Goal: Communication & Community: Ask a question

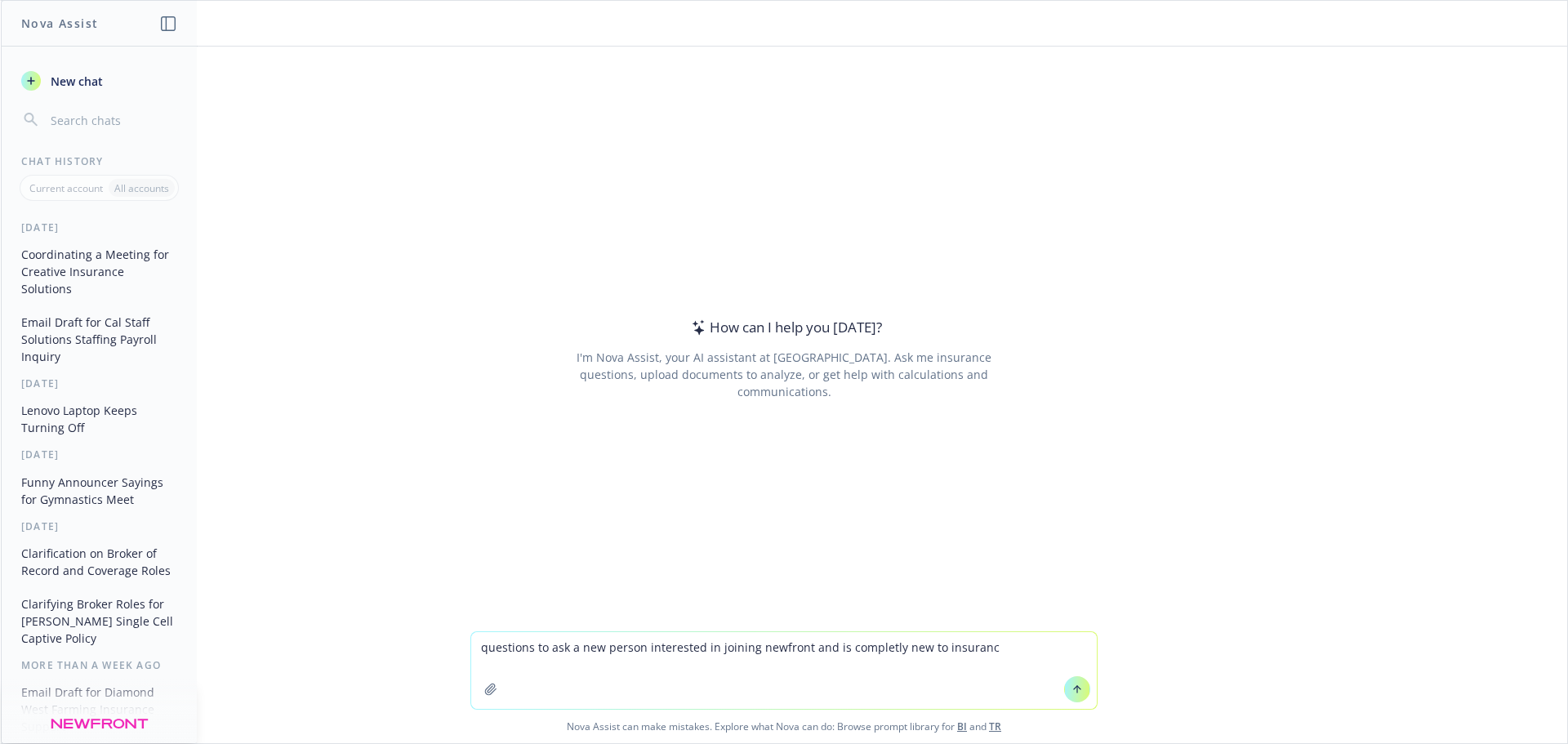
type textarea "questions to ask a new person interested in joining newfront and is completly n…"
